Goal: Navigation & Orientation: Find specific page/section

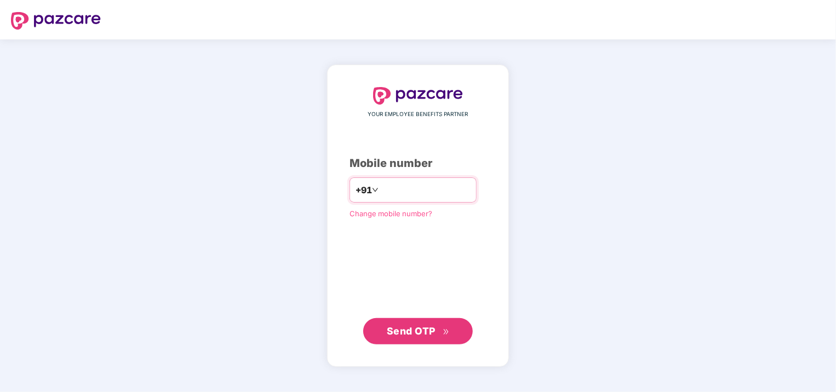
click at [381, 189] on input "**********" at bounding box center [426, 190] width 90 height 18
type input "**********"
click at [405, 330] on span "Send OTP" at bounding box center [411, 330] width 49 height 11
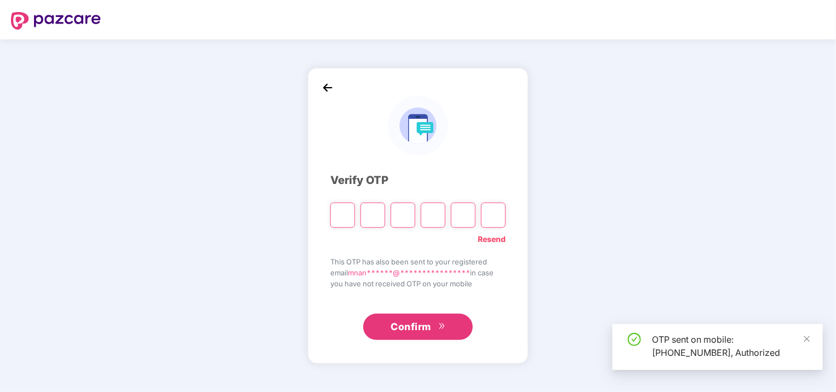
type input "*"
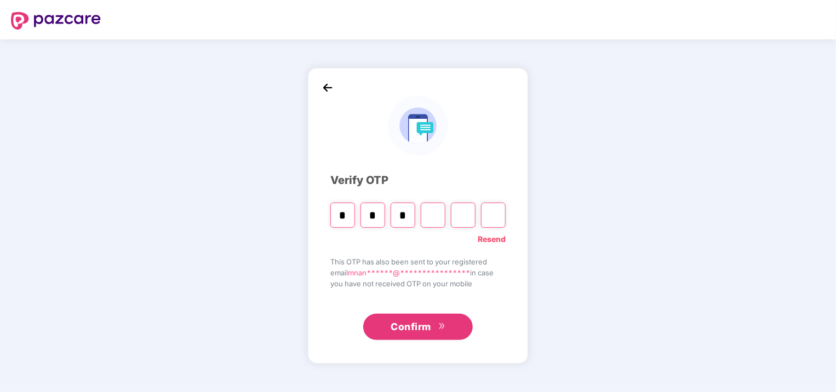
type input "*"
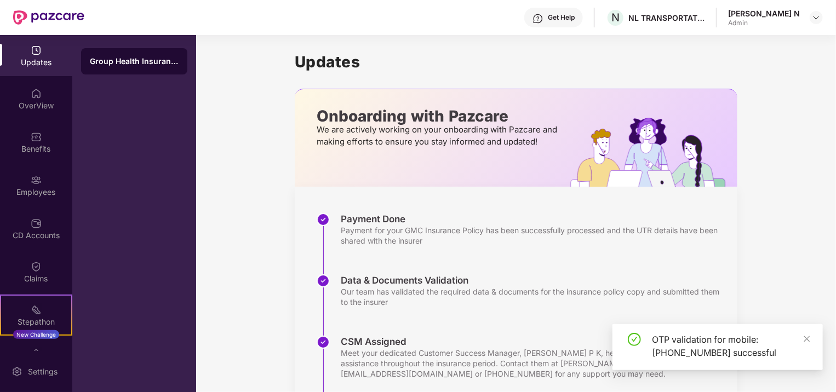
click at [779, 13] on div "[PERSON_NAME] N" at bounding box center [764, 13] width 72 height 10
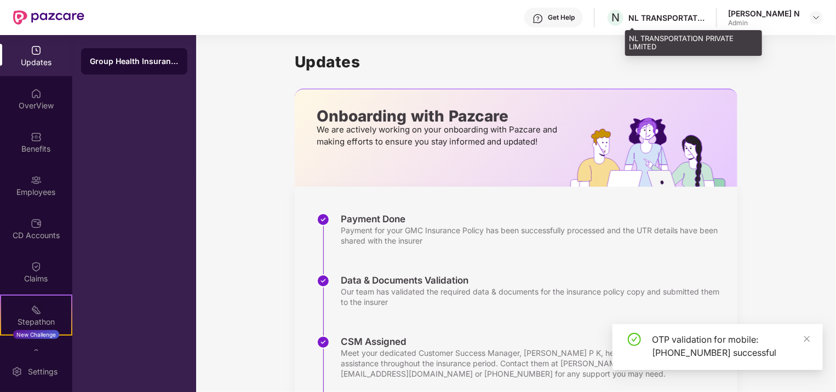
click at [705, 18] on div "NL TRANSPORTATION PRIVATE LIMITED" at bounding box center [666, 18] width 77 height 10
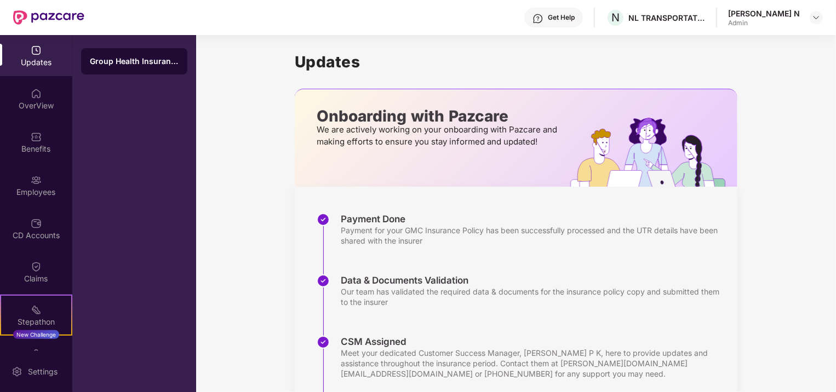
click at [574, 20] on div "Get Help" at bounding box center [561, 17] width 27 height 9
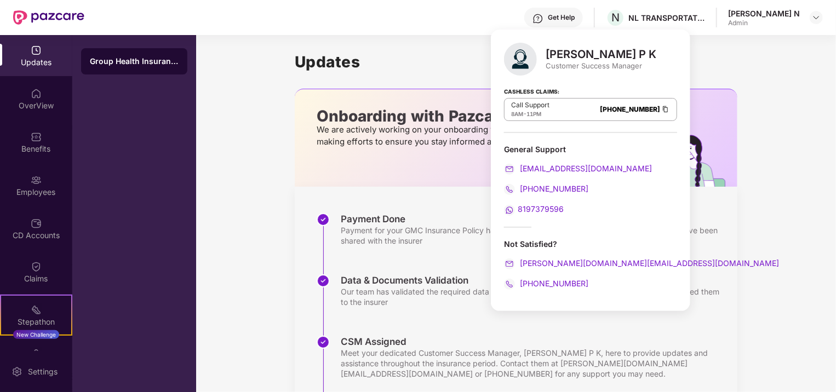
click at [306, 58] on h1 "Updates" at bounding box center [516, 62] width 442 height 19
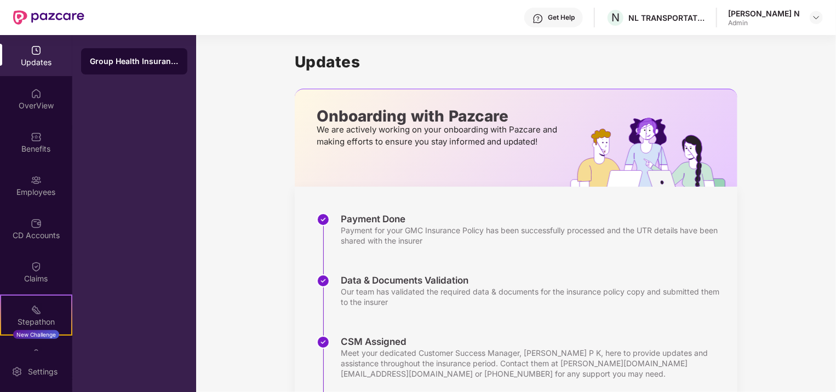
click at [67, 11] on img at bounding box center [48, 17] width 71 height 14
click at [67, 14] on img at bounding box center [48, 17] width 71 height 14
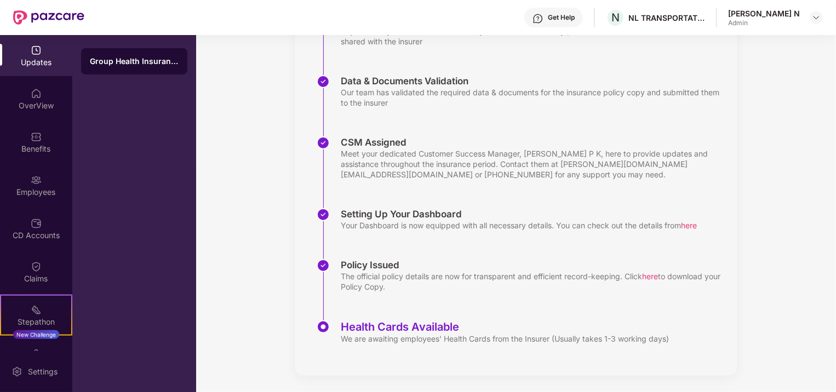
scroll to position [200, 0]
click at [791, 71] on div "Updates Onboarding with Pazcare We are actively working on your onboarding with…" at bounding box center [516, 113] width 640 height 557
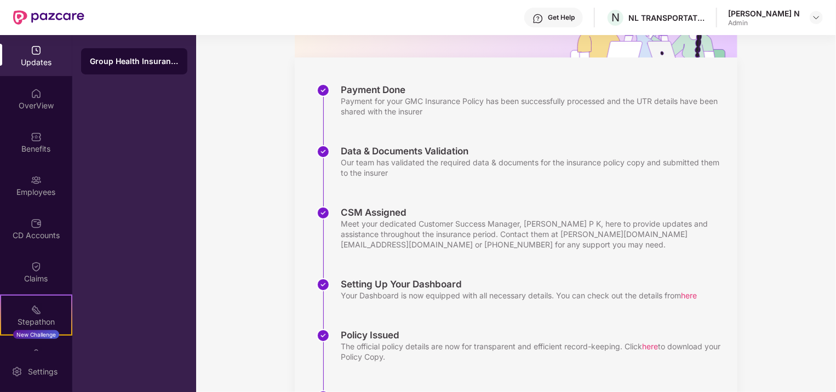
scroll to position [0, 0]
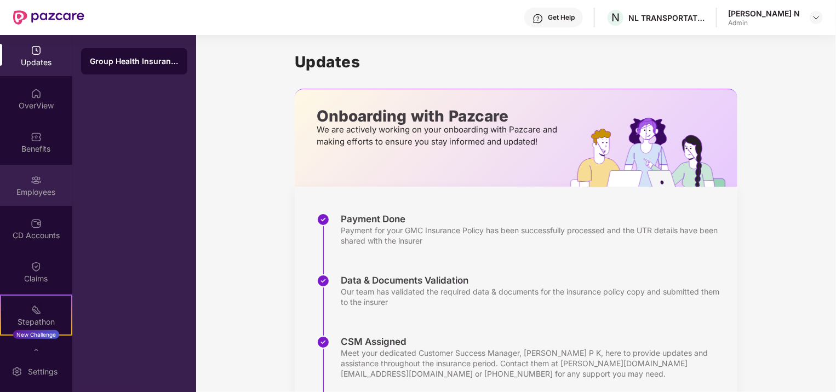
click at [33, 193] on div "Employees" at bounding box center [36, 192] width 72 height 11
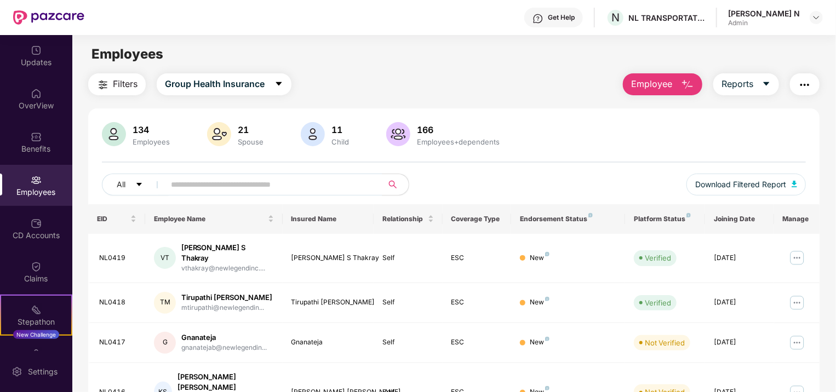
click at [523, 69] on main "Employees Filters Group Health Insurance Employee Reports 134 Employees 21 Spou…" at bounding box center [453, 231] width 763 height 392
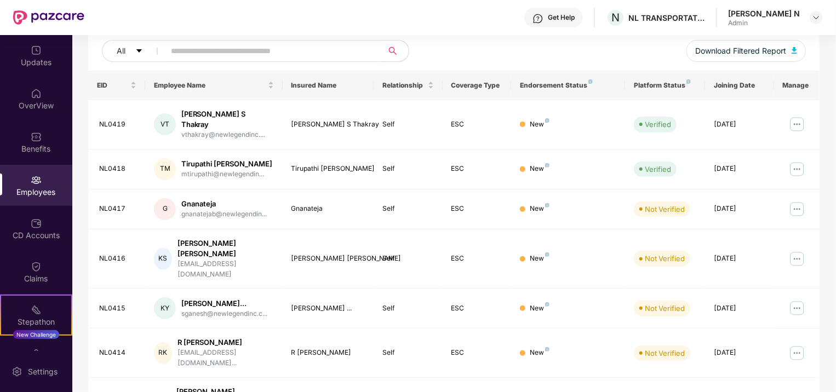
scroll to position [164, 0]
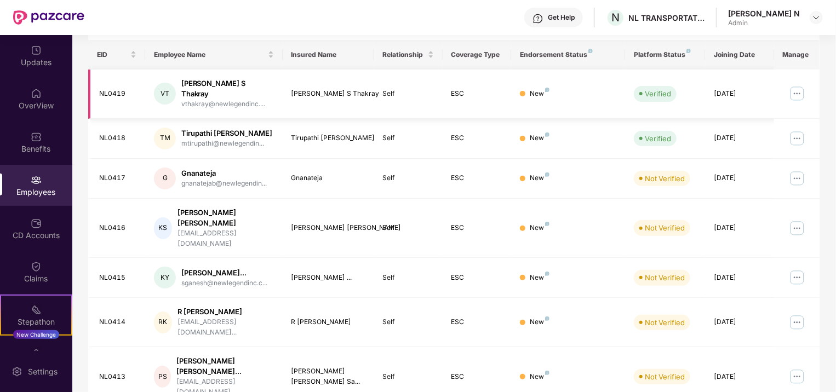
click at [302, 93] on div "[PERSON_NAME] S Thakray" at bounding box center [328, 94] width 74 height 10
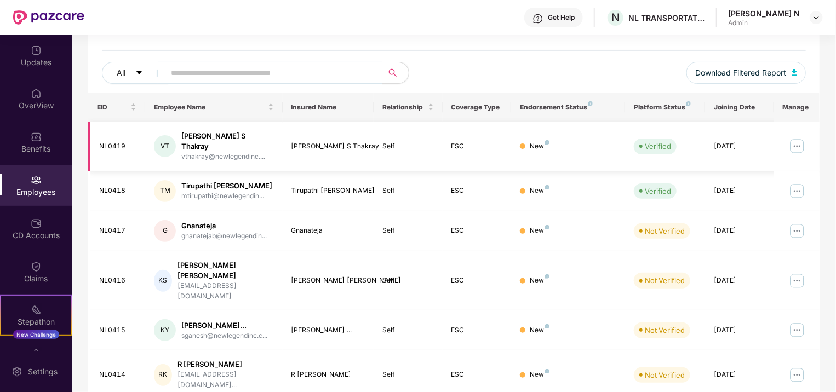
scroll to position [0, 0]
